Goal: Task Accomplishment & Management: Use online tool/utility

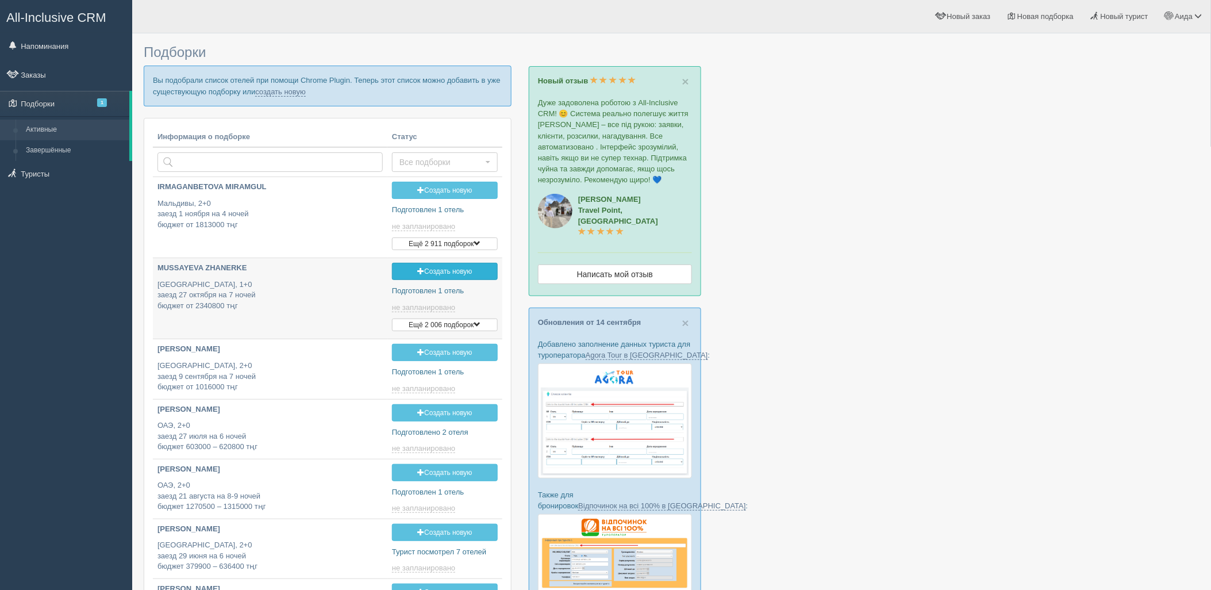
type input "2025-09-19 14:50"
type input "[DATE] 17:50"
click at [288, 93] on link "создать новую" at bounding box center [280, 91] width 51 height 9
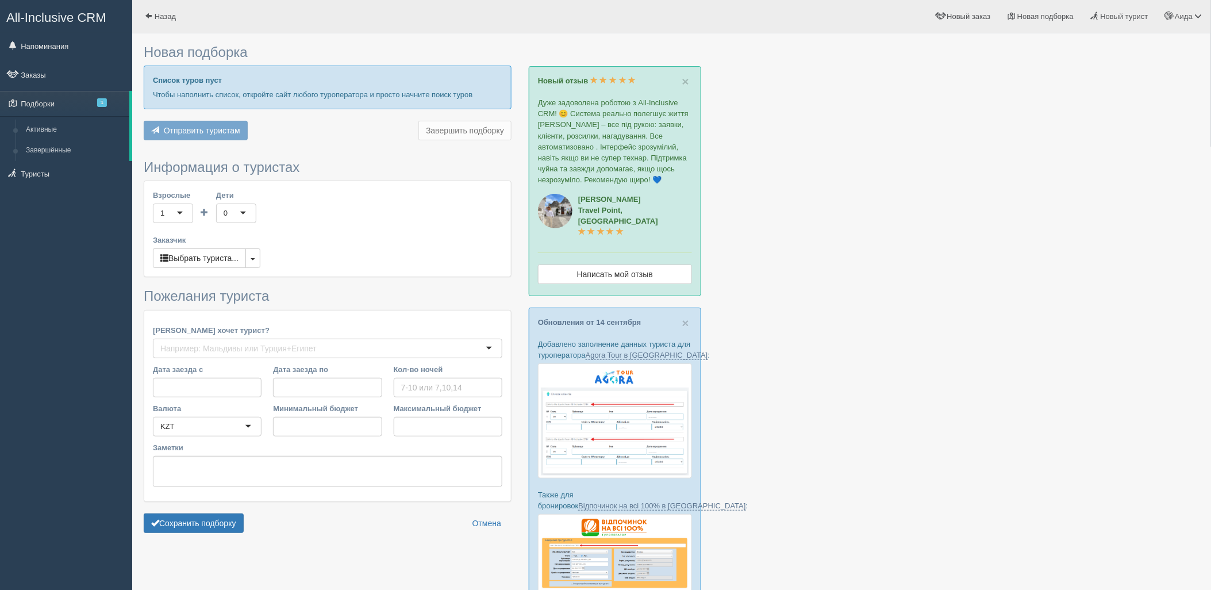
type input "4"
type input "2111400"
type input "2111500"
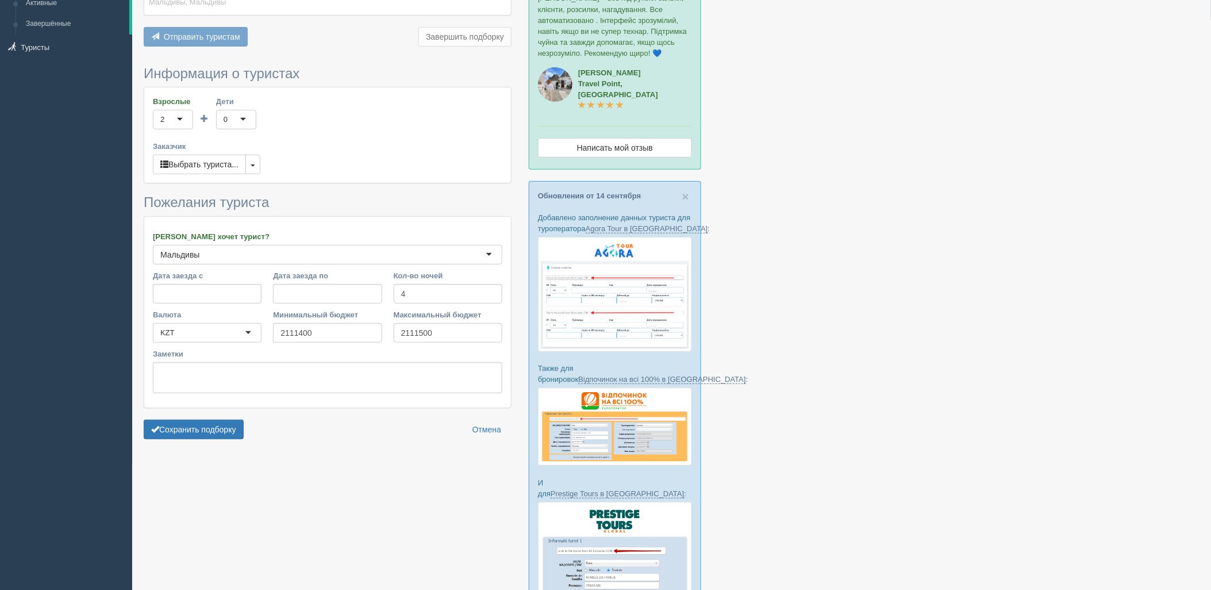
scroll to position [221, 0]
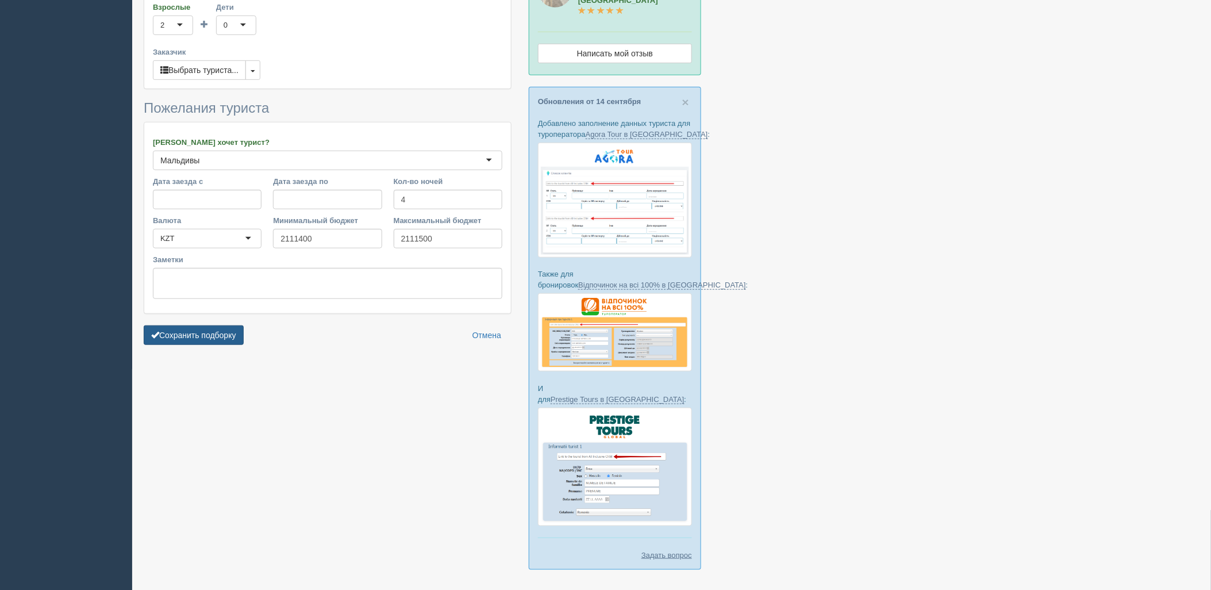
click at [225, 343] on button "Сохранить подборку" at bounding box center [194, 335] width 100 height 20
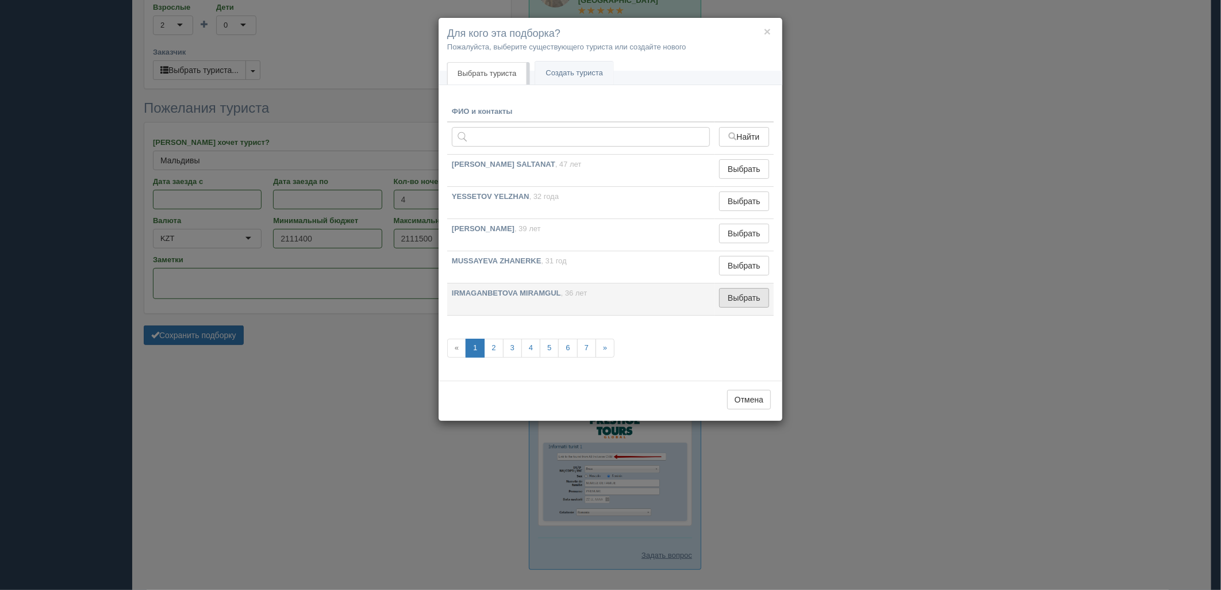
click at [744, 294] on button "Выбрать" at bounding box center [744, 298] width 50 height 20
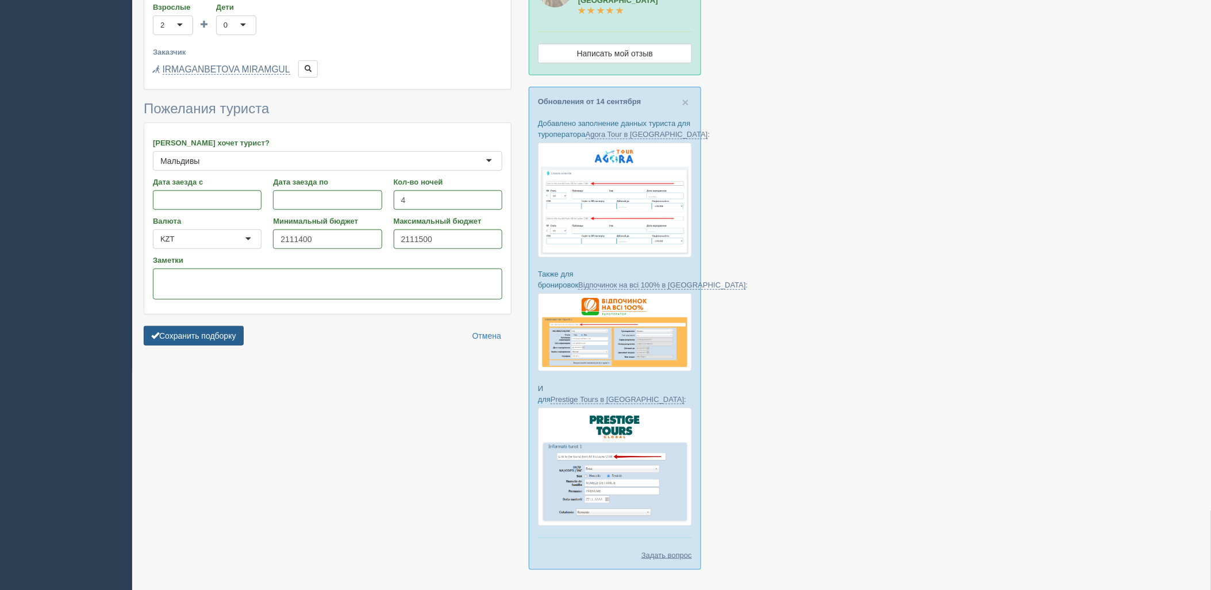
click at [224, 328] on button "Сохранить подборку" at bounding box center [194, 336] width 100 height 20
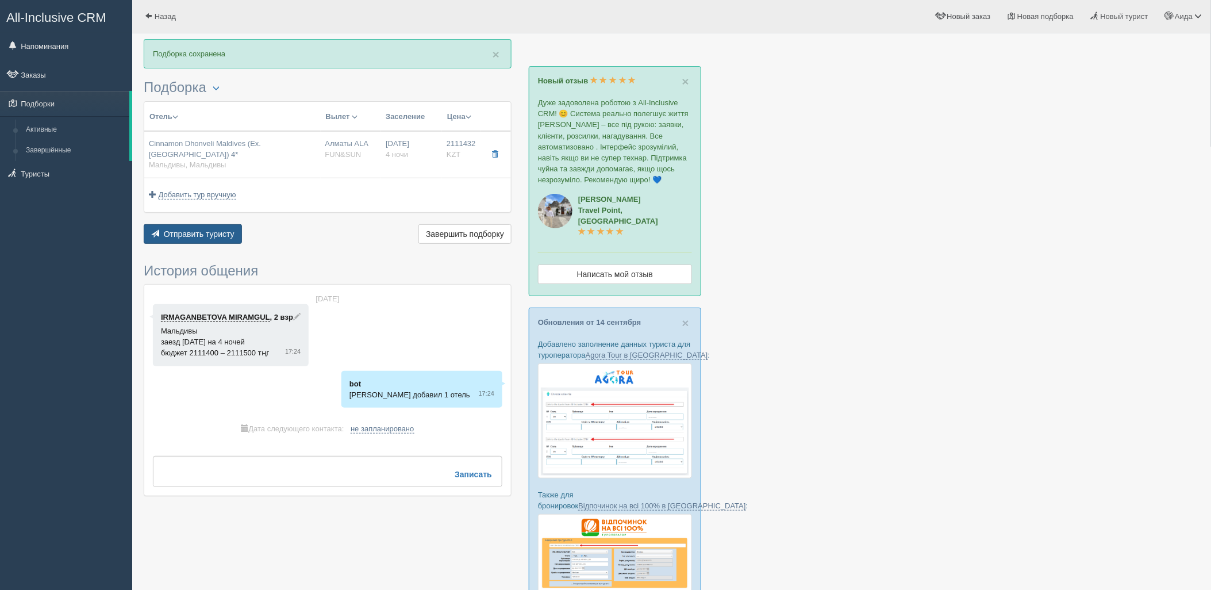
click at [157, 230] on span "button" at bounding box center [155, 233] width 8 height 8
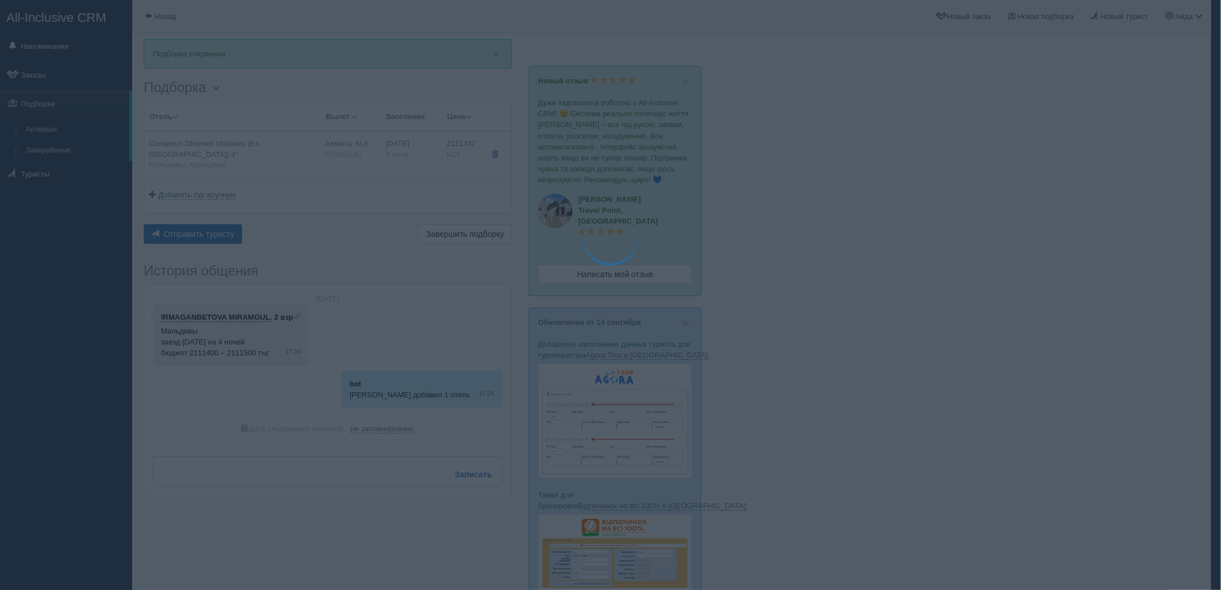
type textarea "🌞 Добрый день! Предлагаем Вам рассмотреть следующие варианты: 🌎 Мальдивы, Мальд…"
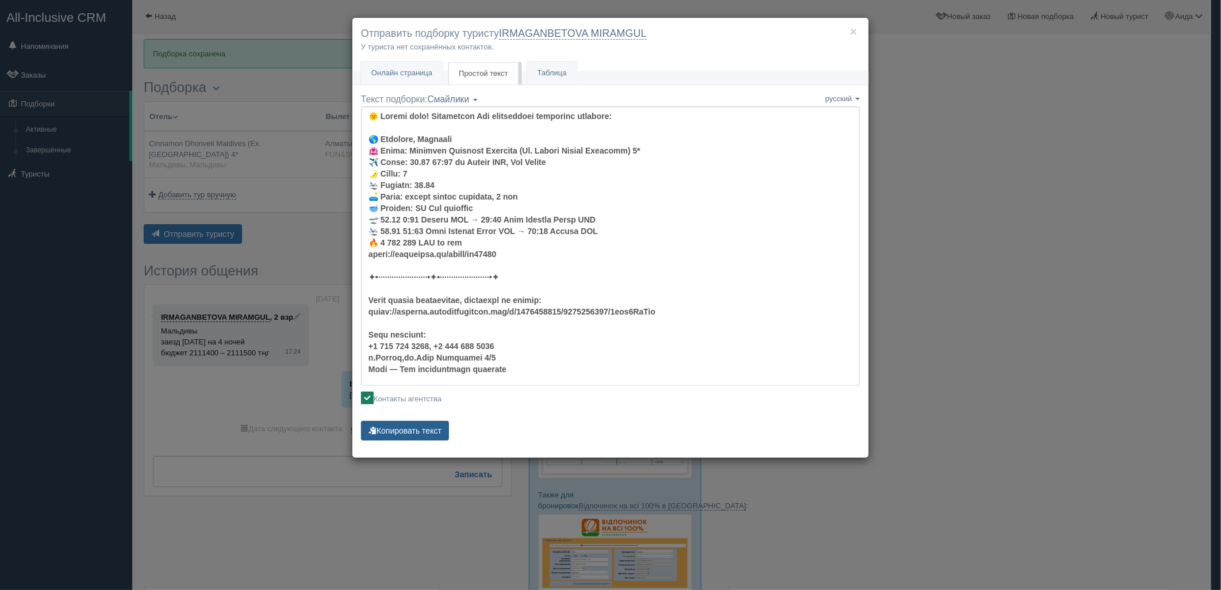
click at [409, 437] on button "Копировать текст" at bounding box center [405, 431] width 88 height 20
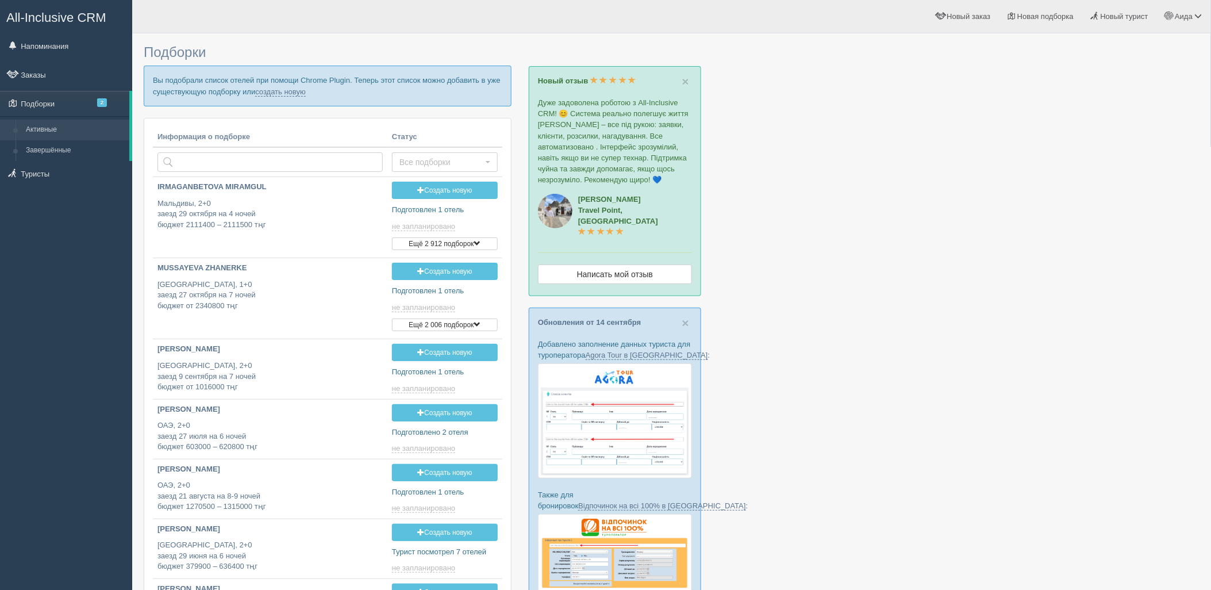
click at [268, 96] on p "Вы подобрали список отелей при помощи Chrome Plugin. Теперь этот список можно д…" at bounding box center [328, 86] width 368 height 40
click at [271, 95] on link "создать новую" at bounding box center [280, 91] width 51 height 9
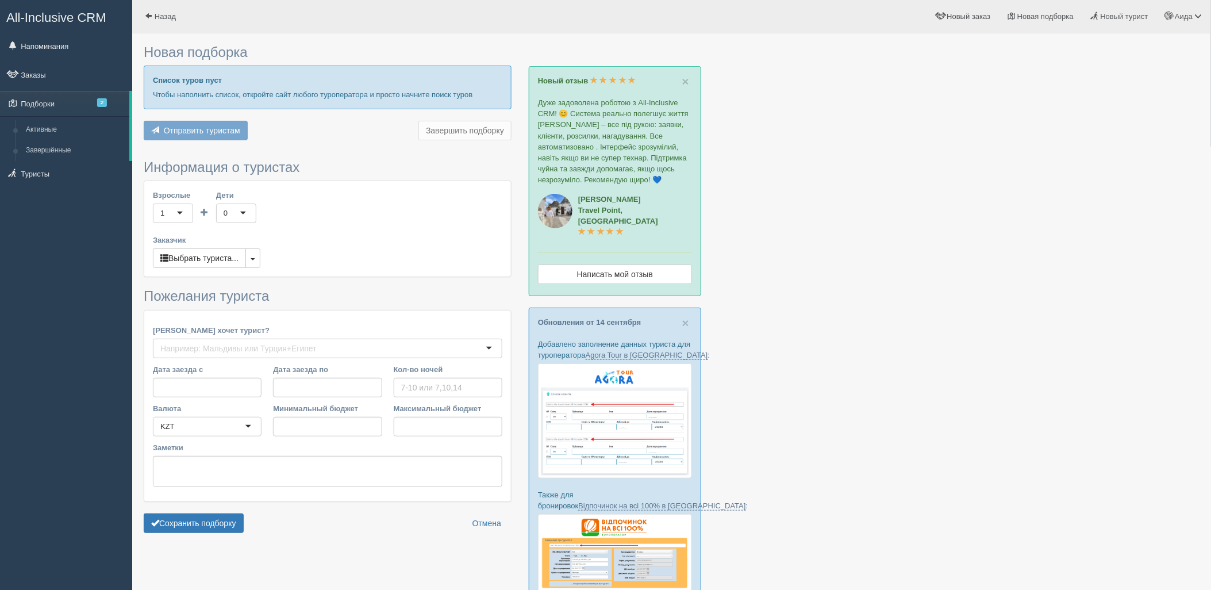
type input "6"
type input "1383500"
type input "1419400"
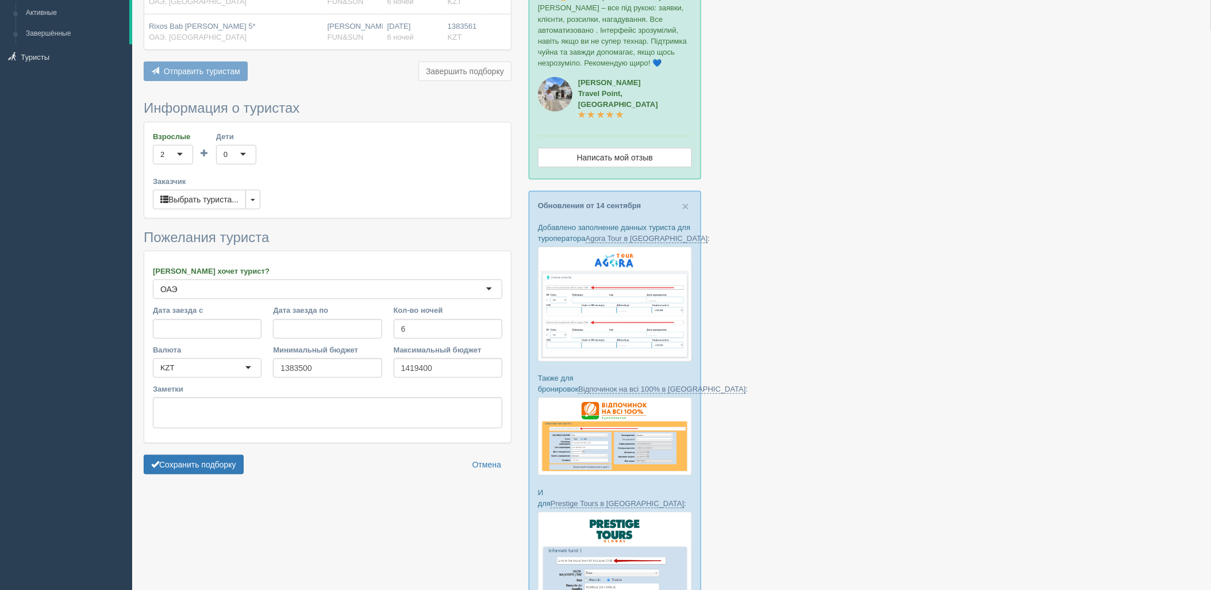
scroll to position [191, 0]
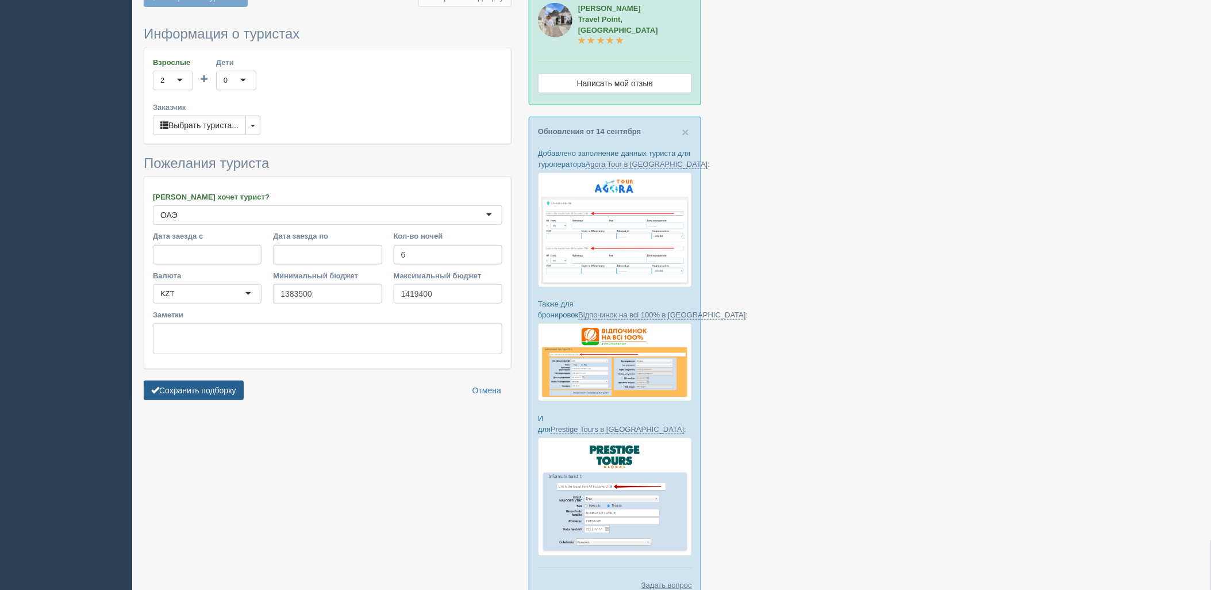
click at [194, 388] on button "Сохранить подборку" at bounding box center [194, 390] width 100 height 20
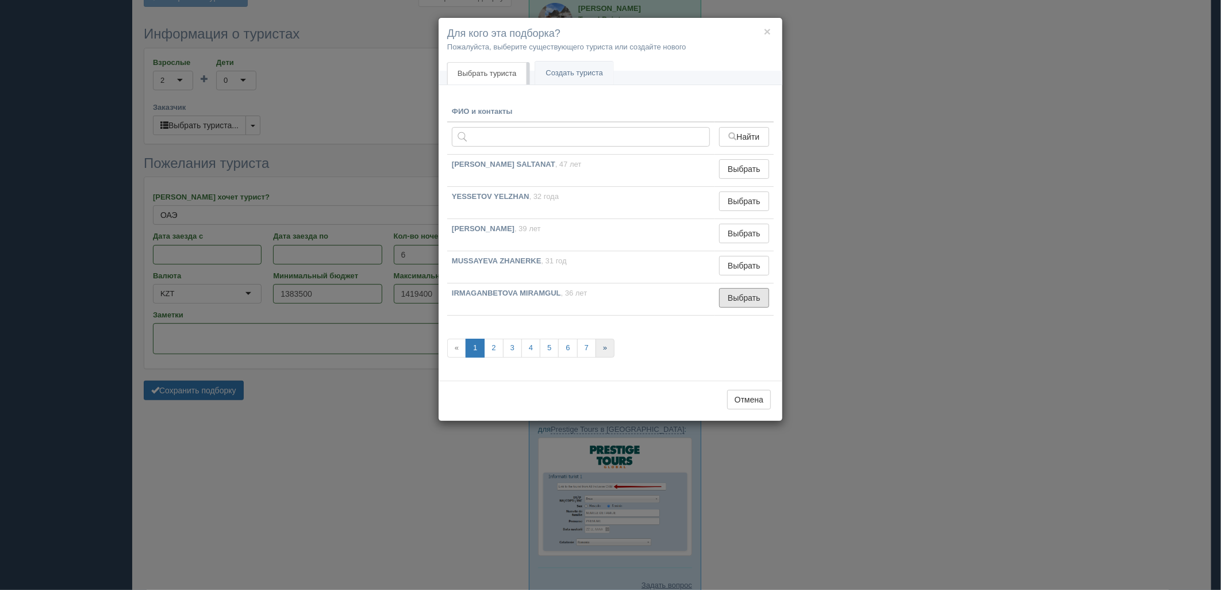
drag, startPoint x: 727, startPoint y: 294, endPoint x: 600, endPoint y: 314, distance: 128.6
click at [727, 294] on button "Выбрать" at bounding box center [744, 298] width 50 height 20
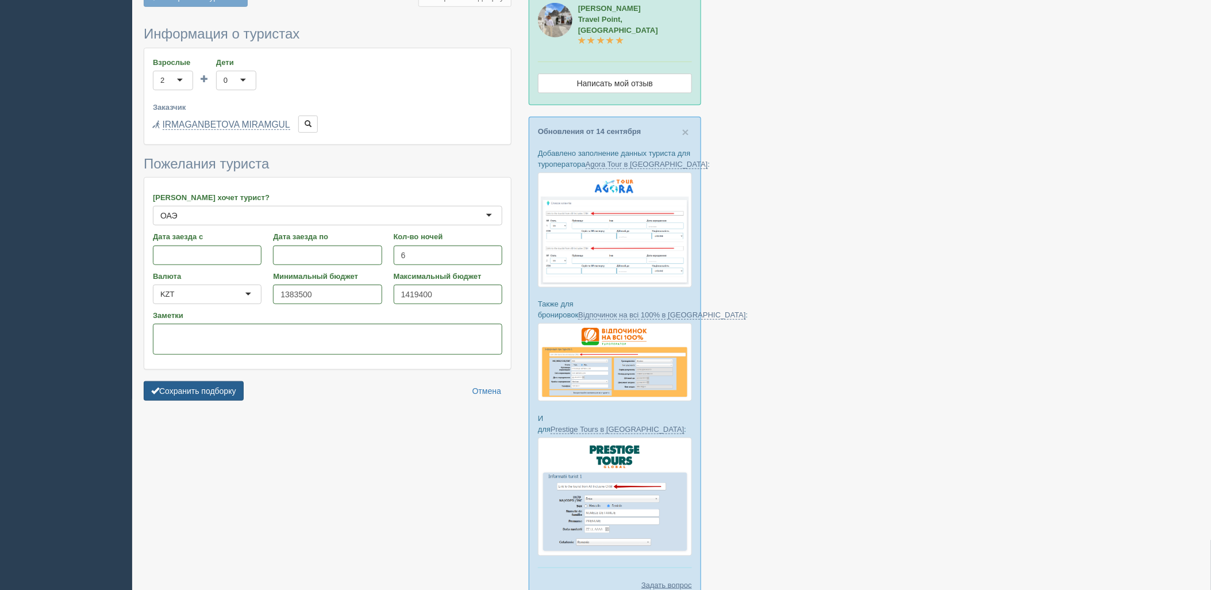
click at [180, 394] on button "Сохранить подборку" at bounding box center [194, 391] width 100 height 20
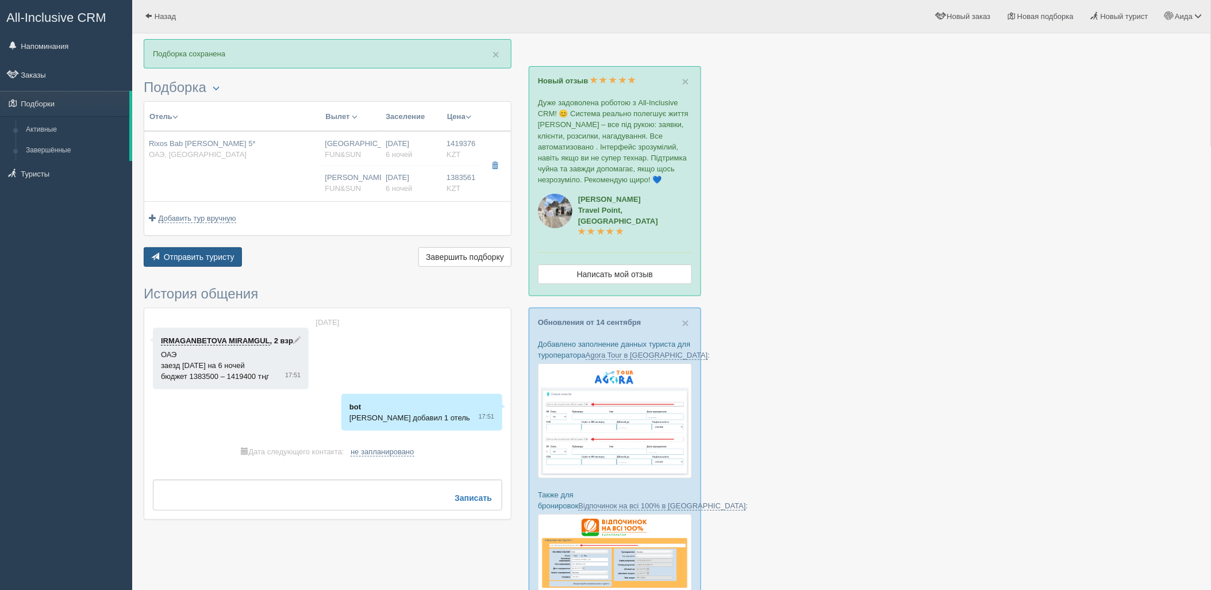
click at [210, 261] on button "Отправить туристу Отправить" at bounding box center [193, 257] width 98 height 20
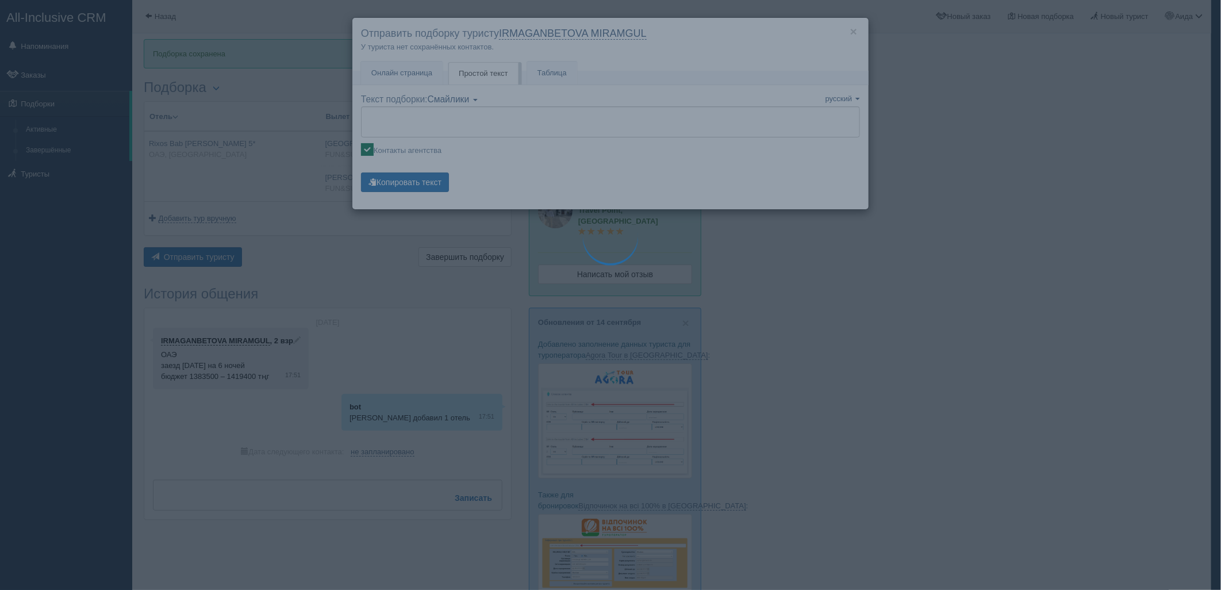
type textarea "🌞 Loremi dolo! Sitametcon Adi elitseddoei temporinc utlabore: 🌎 ETD, Mag-ali-En…"
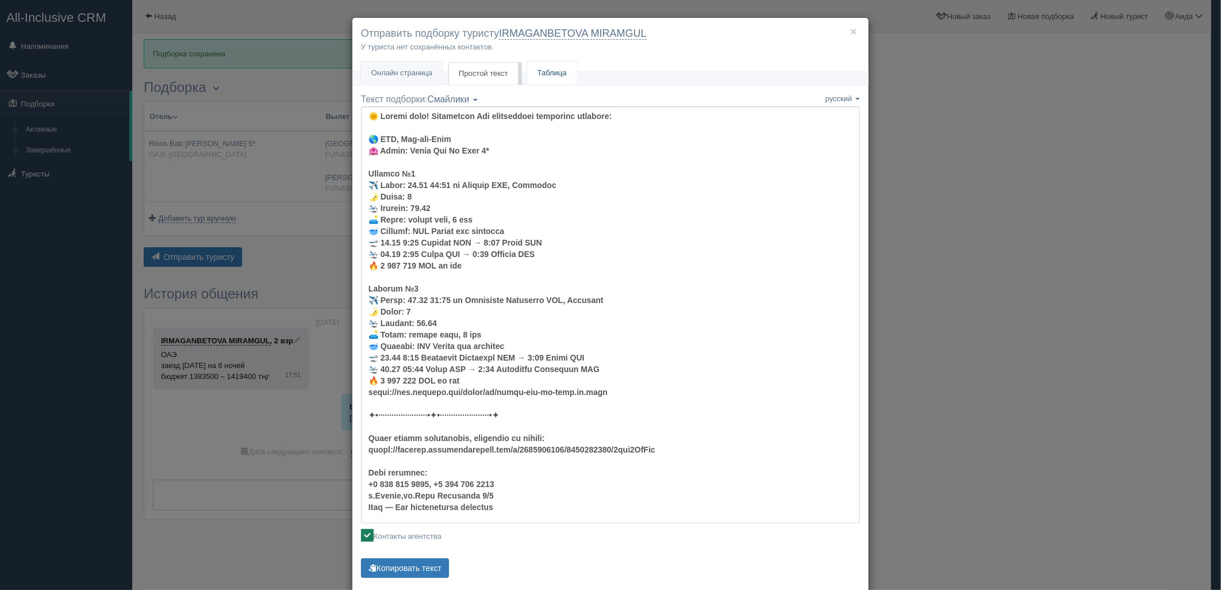
click at [554, 64] on link "Таблица" at bounding box center [552, 73] width 50 height 24
